Goal: Information Seeking & Learning: Learn about a topic

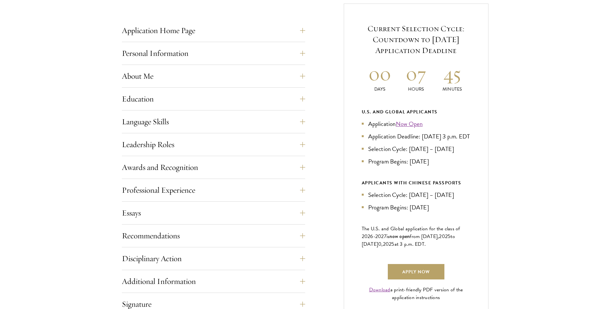
scroll to position [257, 0]
click at [218, 210] on button "Essays" at bounding box center [218, 212] width 183 height 15
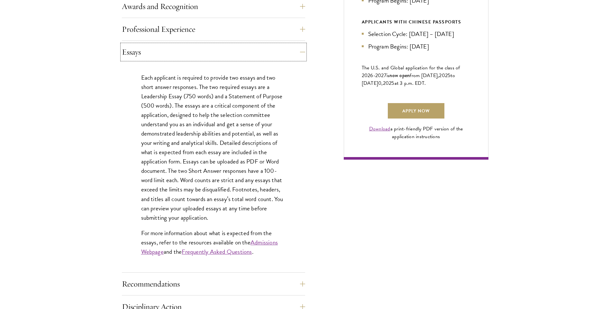
scroll to position [418, 0]
click at [260, 243] on link "Admissions Webpage" at bounding box center [209, 247] width 137 height 19
click at [210, 251] on link "Frequently Asked Questions" at bounding box center [217, 251] width 70 height 9
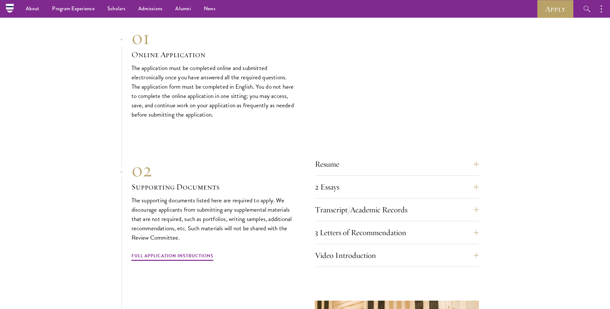
scroll to position [1993, 0]
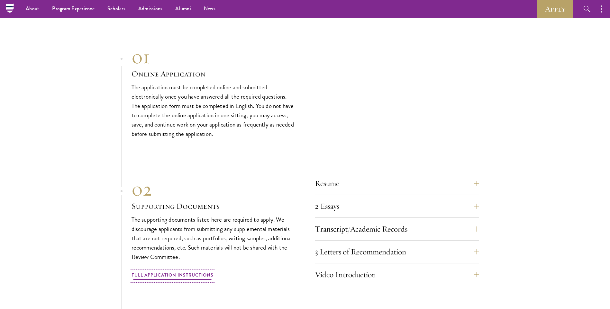
click at [181, 271] on link "Full Application Instructions" at bounding box center [172, 276] width 82 height 10
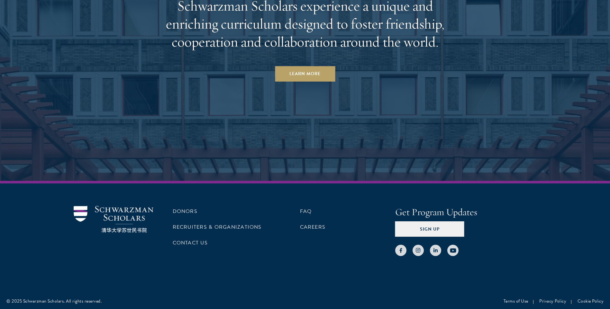
scroll to position [3284, 0]
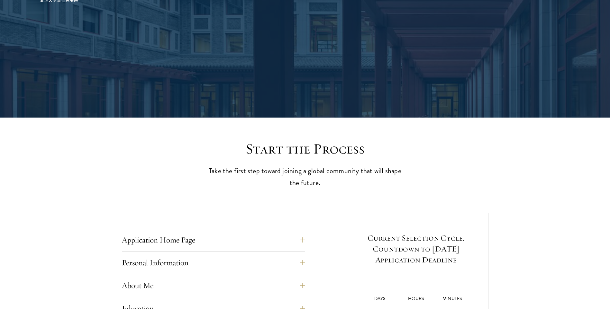
scroll to position [193, 0]
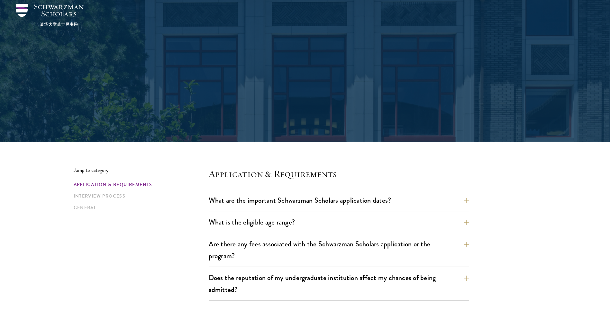
scroll to position [64, 0]
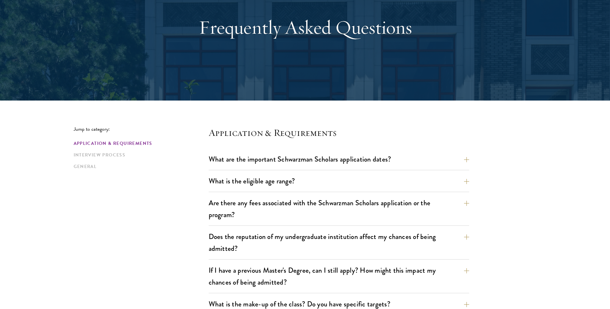
scroll to position [280, 0]
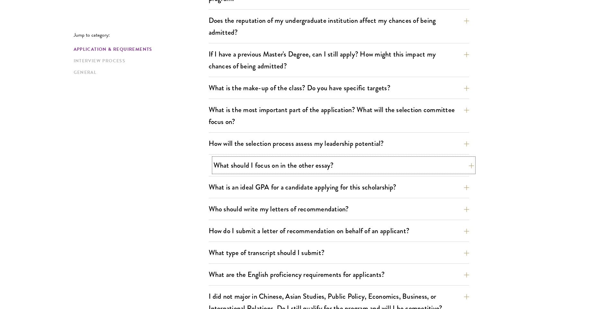
click at [378, 166] on button "What should I focus on in the other essay?" at bounding box center [343, 165] width 260 height 14
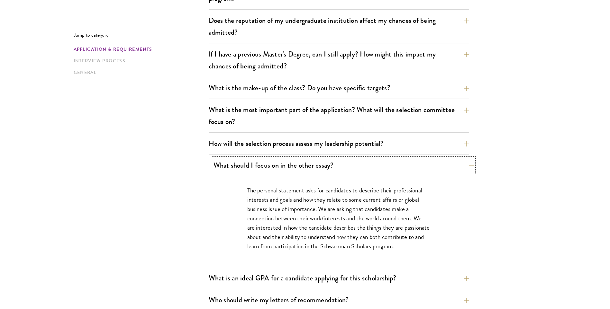
click at [433, 166] on button "What should I focus on in the other essay?" at bounding box center [343, 165] width 260 height 14
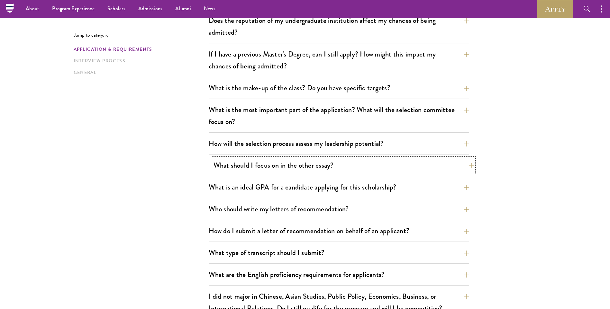
click at [441, 167] on button "What should I focus on in the other essay?" at bounding box center [343, 165] width 260 height 14
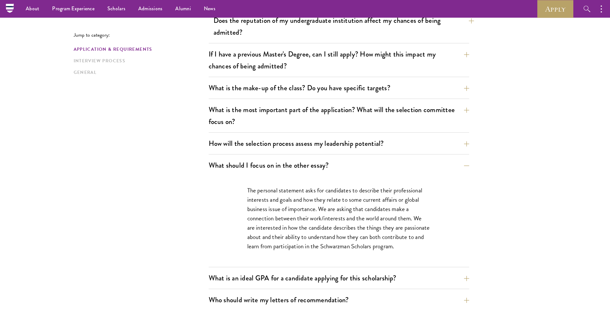
scroll to position [862, 0]
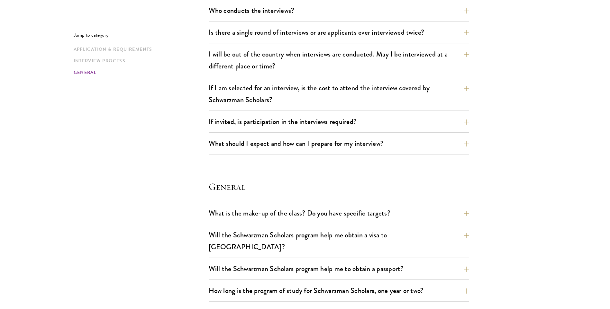
click at [316, 19] on div "Who conducts the interviews? Interview panelists are distinguished senior figur…" at bounding box center [339, 12] width 260 height 18
click at [313, 2] on section "Interview Process Who conducts the interviews? Interview panelists are distingu…" at bounding box center [339, 65] width 260 height 177
click at [306, 12] on button "Who conducts the interviews?" at bounding box center [343, 10] width 260 height 14
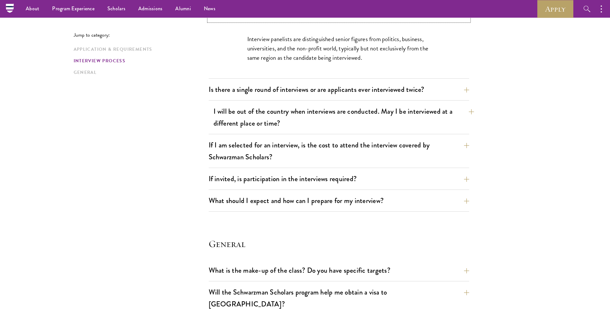
scroll to position [729, 0]
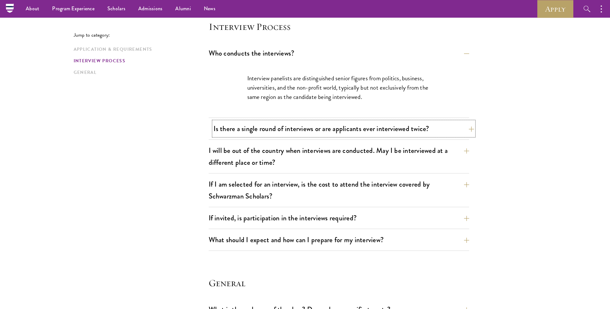
click at [303, 125] on button "Is there a single round of interviews or are applicants ever interviewed twice?" at bounding box center [343, 129] width 260 height 14
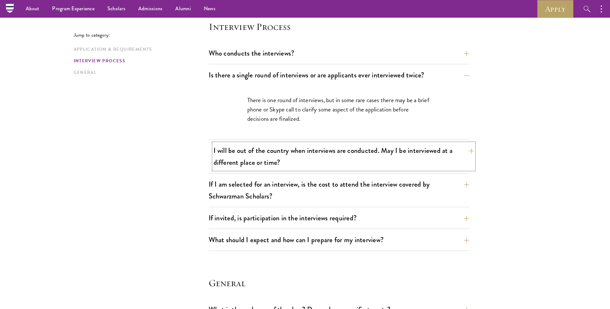
click at [304, 146] on button "I will be out of the country when interviews are conducted. May I be interviewe…" at bounding box center [343, 156] width 260 height 26
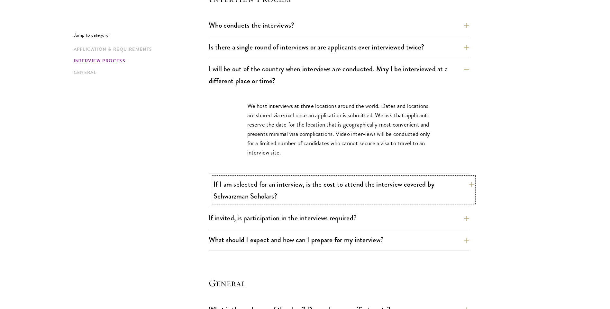
click at [306, 183] on button "If I am selected for an interview, is the cost to attend the interview covered …" at bounding box center [343, 190] width 260 height 26
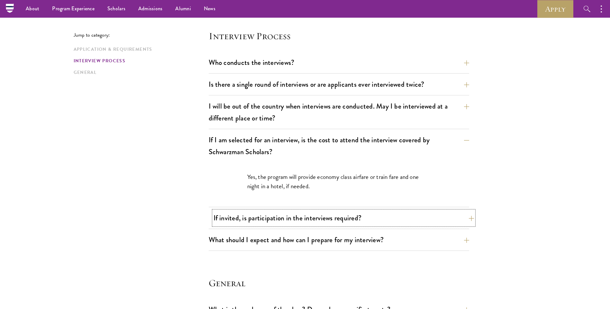
click at [308, 220] on button "If invited, is participation in the interviews required?" at bounding box center [343, 218] width 260 height 14
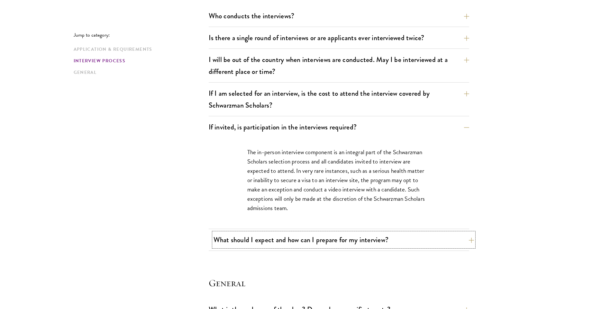
click at [308, 236] on button "What should I expect and how can I prepare for my interview?" at bounding box center [343, 240] width 260 height 14
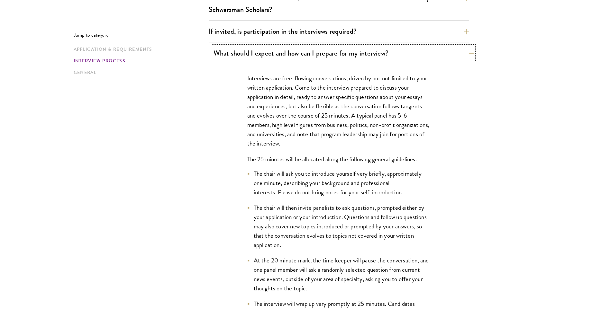
scroll to position [862, 0]
click at [278, 58] on button "What should I expect and how can I prepare for my interview?" at bounding box center [343, 52] width 260 height 14
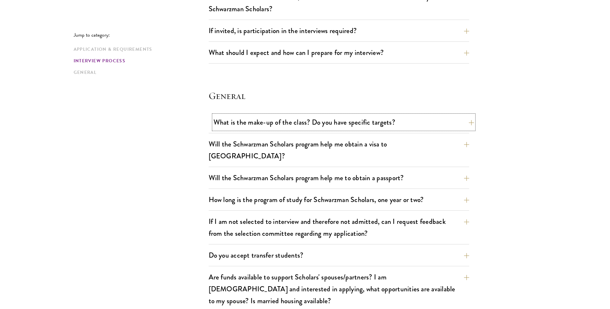
click at [276, 120] on button "What is the make-up of the class? Do you have specific targets?" at bounding box center [343, 122] width 260 height 14
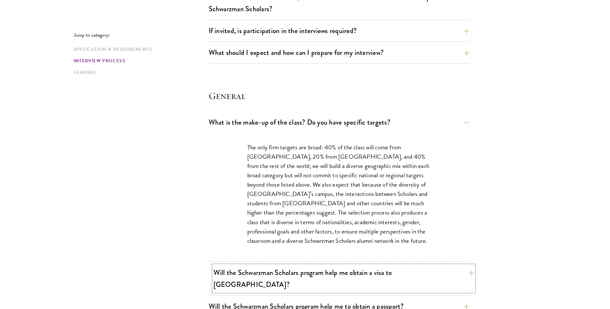
click at [305, 272] on button "Will the Schwarzman Scholars program help me obtain a visa to China?" at bounding box center [343, 279] width 260 height 26
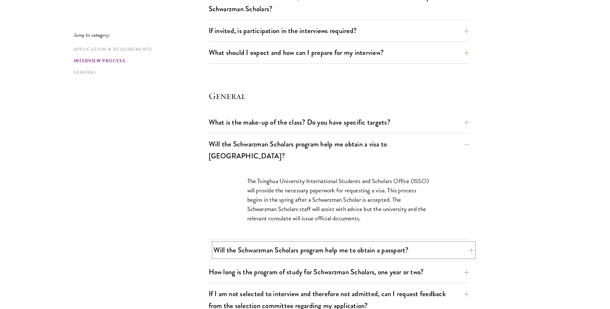
click at [300, 243] on button "Will the Schwarzman Scholars program help me to obtain a passport?" at bounding box center [343, 250] width 260 height 14
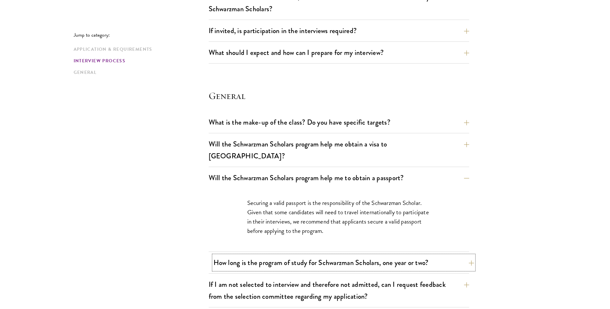
click at [300, 256] on button "How long is the program of study for Schwarzman Scholars, one year or two?" at bounding box center [343, 263] width 260 height 14
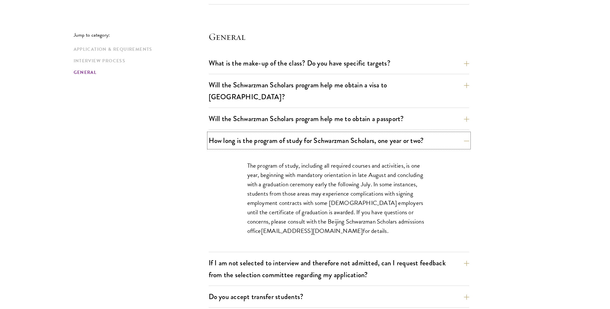
scroll to position [927, 0]
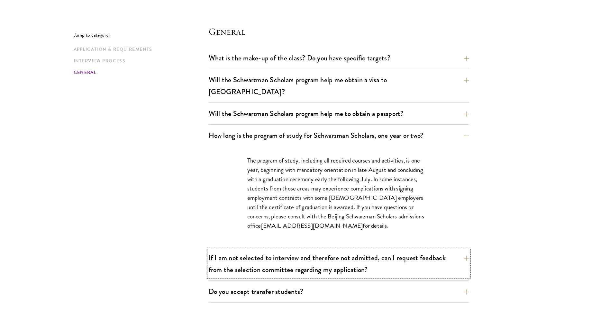
click at [300, 262] on button "If I am not selected to interview and therefore not admitted, can I request fee…" at bounding box center [339, 264] width 260 height 26
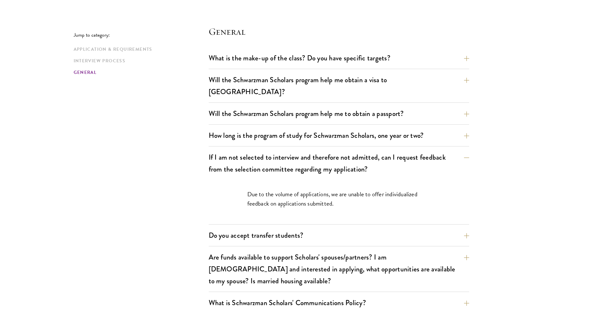
click at [296, 232] on div "Do you accept transfer students? Due to the structure of the program, we do not…" at bounding box center [339, 237] width 260 height 18
click at [296, 228] on button "Do you accept transfer students?" at bounding box center [343, 235] width 260 height 14
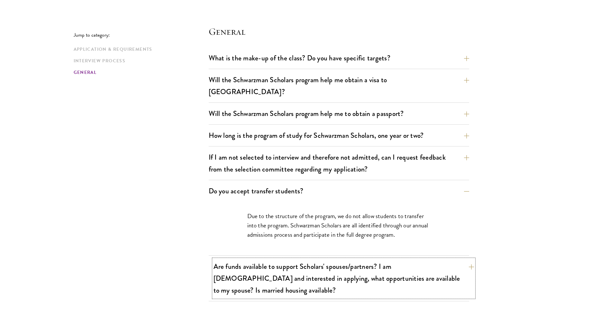
click at [296, 259] on button "Are funds available to support Scholars' spouses/partners? I am married and int…" at bounding box center [343, 278] width 260 height 38
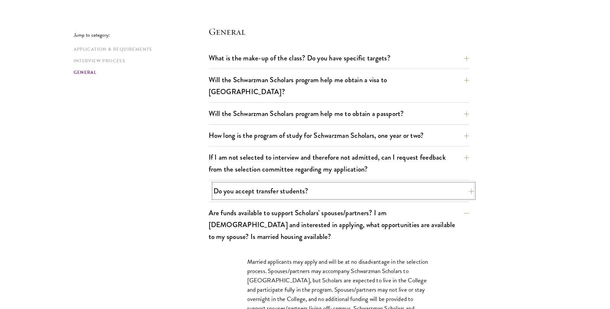
click at [283, 186] on button "Do you accept transfer students?" at bounding box center [343, 191] width 260 height 14
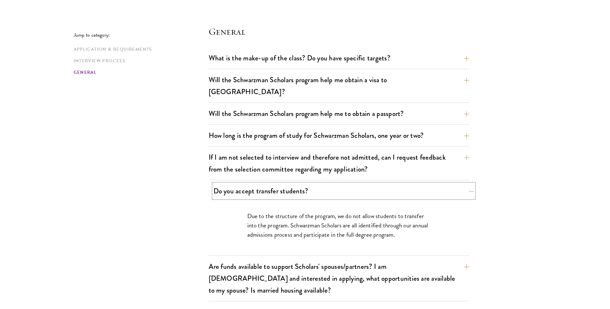
click at [283, 186] on button "Do you accept transfer students?" at bounding box center [343, 191] width 260 height 14
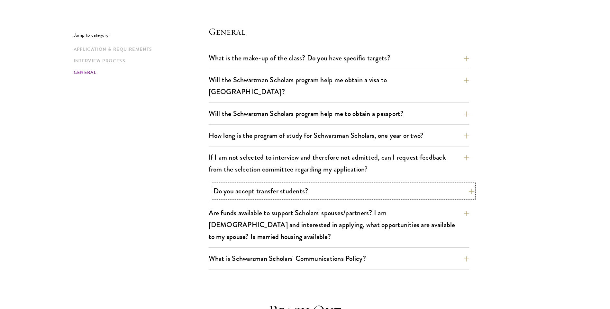
click at [283, 186] on button "Do you accept transfer students?" at bounding box center [343, 191] width 260 height 14
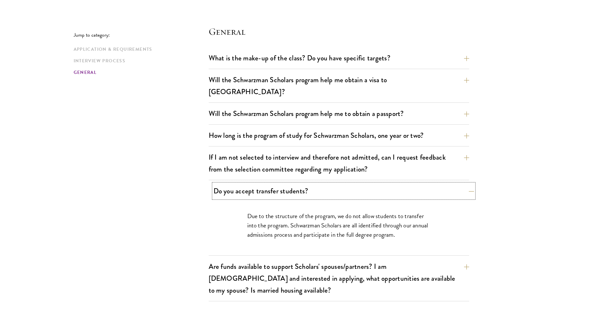
click at [283, 186] on button "Do you accept transfer students?" at bounding box center [343, 191] width 260 height 14
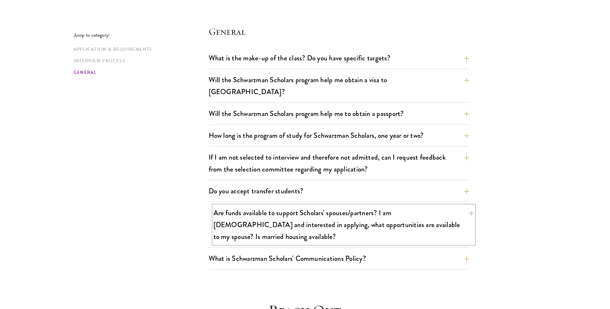
click at [283, 208] on button "Are funds available to support Scholars' spouses/partners? I am married and int…" at bounding box center [343, 225] width 260 height 38
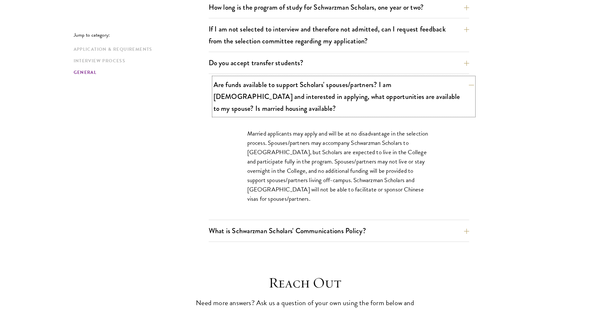
scroll to position [1055, 0]
click at [283, 223] on button "What is Schwarzman Scholars' Communications Policy?" at bounding box center [339, 230] width 260 height 14
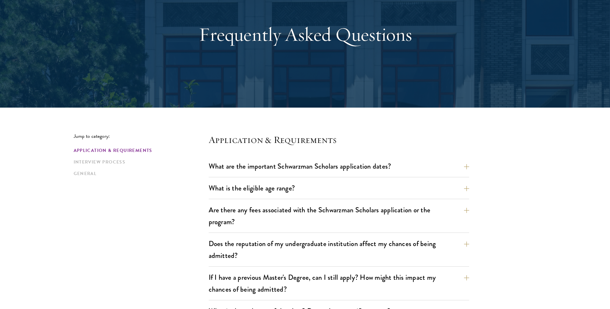
scroll to position [161, 0]
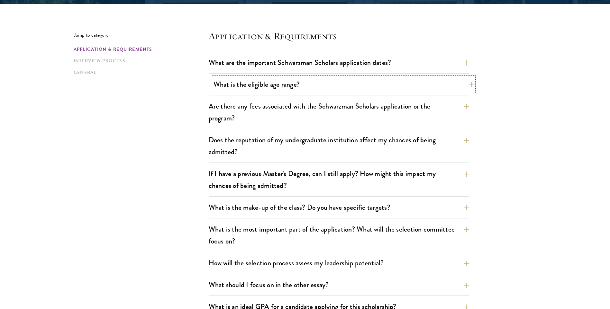
click at [287, 91] on button "What is the eligible age range?" at bounding box center [343, 84] width 260 height 14
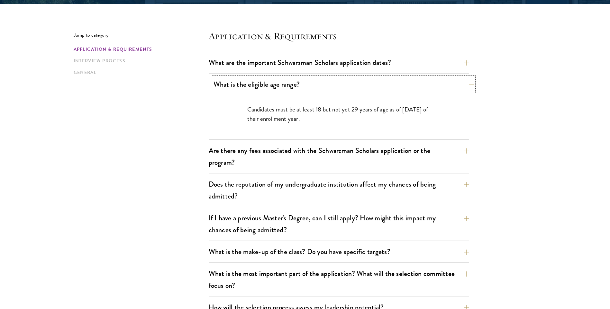
click at [287, 91] on button "What is the eligible age range?" at bounding box center [343, 84] width 260 height 14
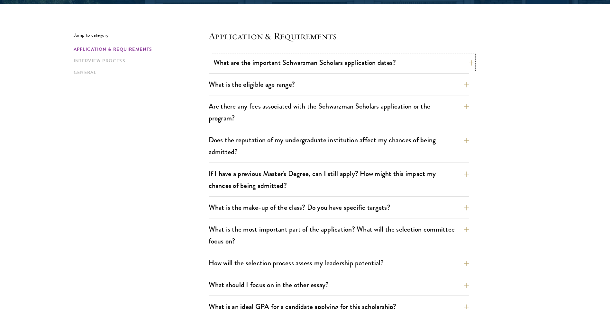
click at [294, 63] on button "What are the important Schwarzman Scholars application dates?" at bounding box center [343, 62] width 260 height 14
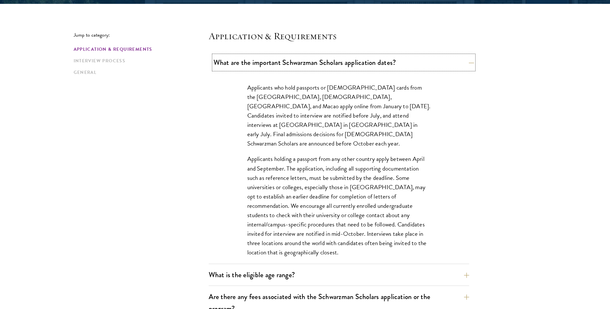
click at [259, 64] on button "What are the important Schwarzman Scholars application dates?" at bounding box center [343, 62] width 260 height 14
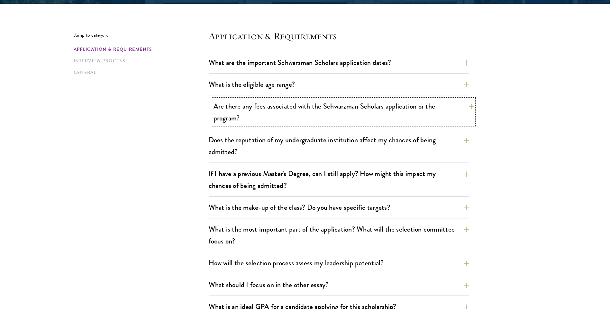
click at [266, 112] on button "Are there any fees associated with the Schwarzman Scholars application or the p…" at bounding box center [343, 112] width 260 height 26
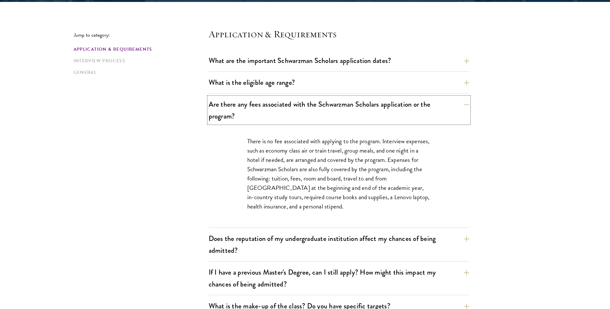
scroll to position [193, 0]
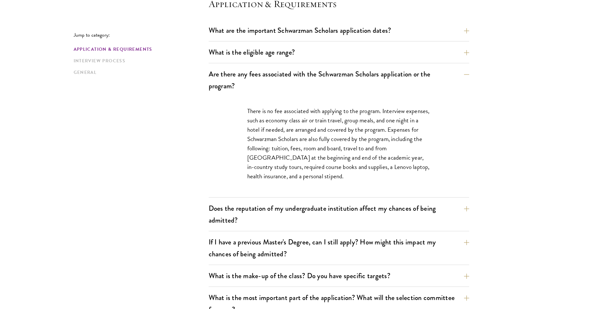
click at [279, 179] on p "There is no fee associated with applying to the program. Interview expenses, su…" at bounding box center [338, 143] width 183 height 75
click at [312, 218] on button "Does the reputation of my undergraduate institution affect my chances of being …" at bounding box center [343, 214] width 260 height 26
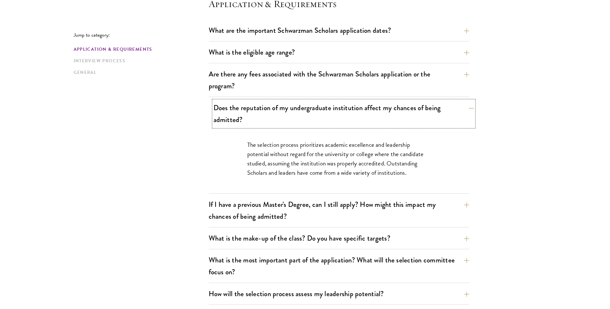
click at [240, 104] on button "Does the reputation of my undergraduate institution affect my chances of being …" at bounding box center [343, 114] width 260 height 26
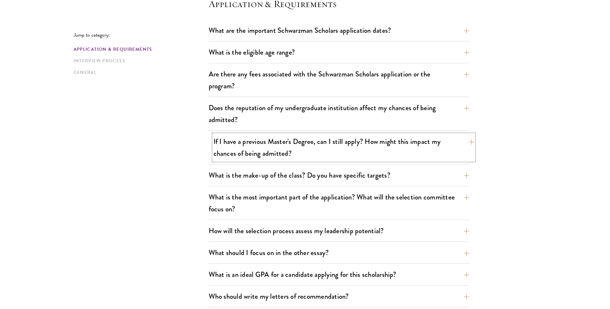
click at [246, 147] on button "If I have a previous Master's Degree, can I still apply? How might this impact …" at bounding box center [343, 147] width 260 height 26
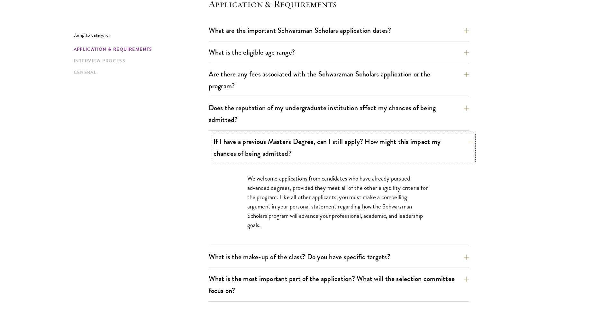
click at [249, 146] on button "If I have a previous Master's Degree, can I still apply? How might this impact …" at bounding box center [343, 147] width 260 height 26
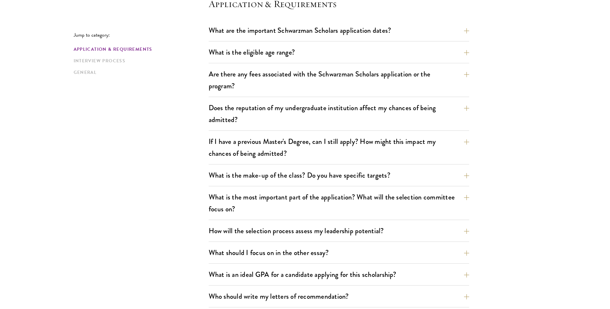
click at [250, 168] on div "What are the important Schwarzman Scholars application dates? Applicants who ho…" at bounding box center [339, 276] width 260 height 507
click at [250, 173] on button "What is the make-up of the class? Do you have specific targets?" at bounding box center [343, 175] width 260 height 14
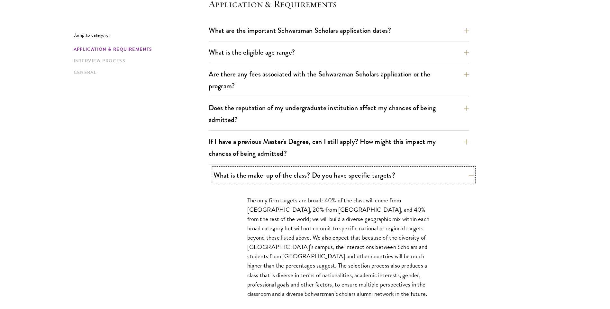
click at [250, 173] on button "What is the make-up of the class? Do you have specific targets?" at bounding box center [343, 175] width 260 height 14
